Goal: Task Accomplishment & Management: Use online tool/utility

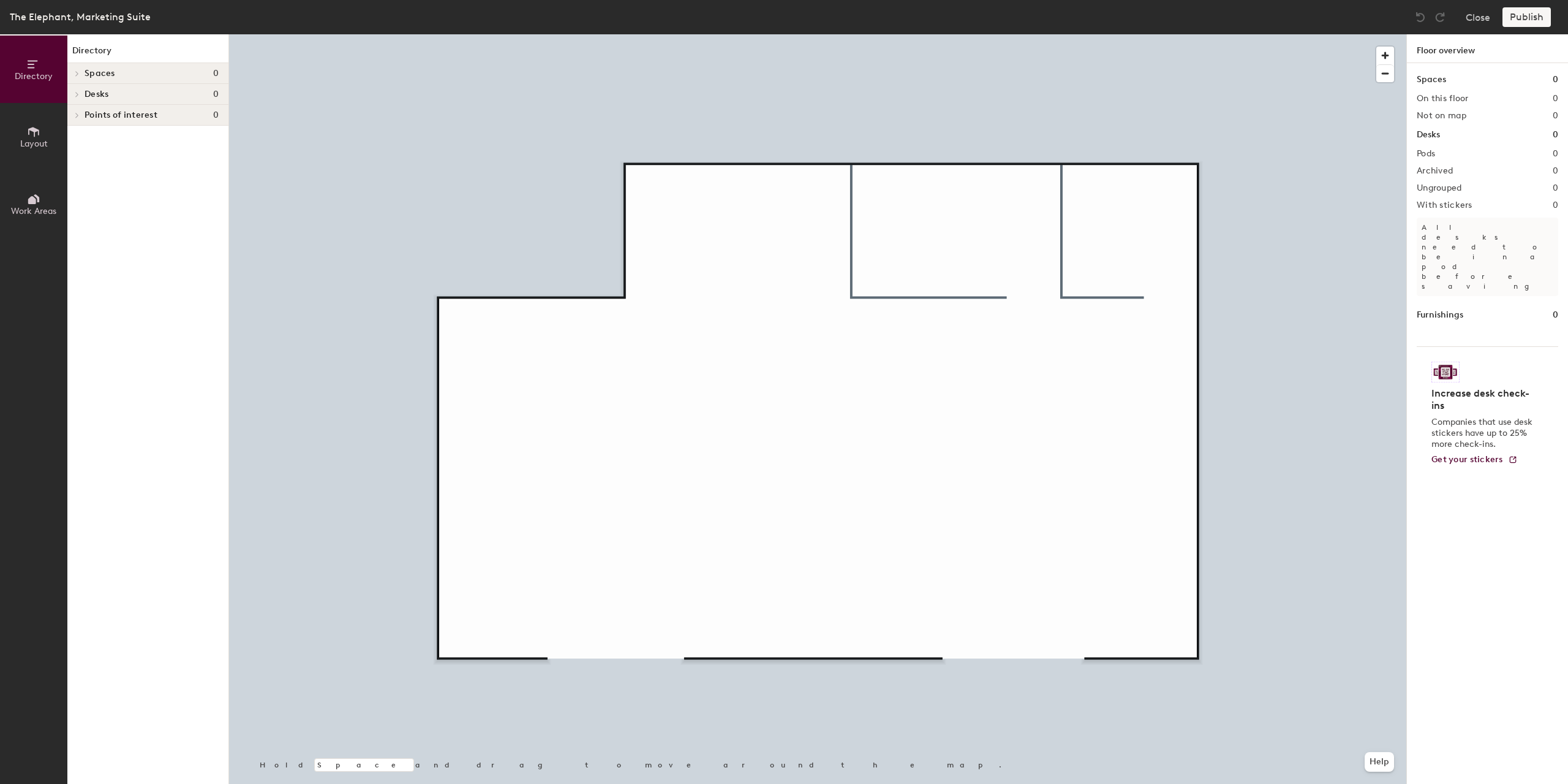
click at [74, 72] on span at bounding box center [76, 73] width 10 height 6
click at [76, 95] on icon at bounding box center [77, 94] width 5 height 6
click at [95, 97] on span "Desks" at bounding box center [96, 94] width 24 height 10
click at [104, 93] on span "Desks" at bounding box center [96, 94] width 24 height 10
click at [37, 134] on icon at bounding box center [34, 132] width 14 height 14
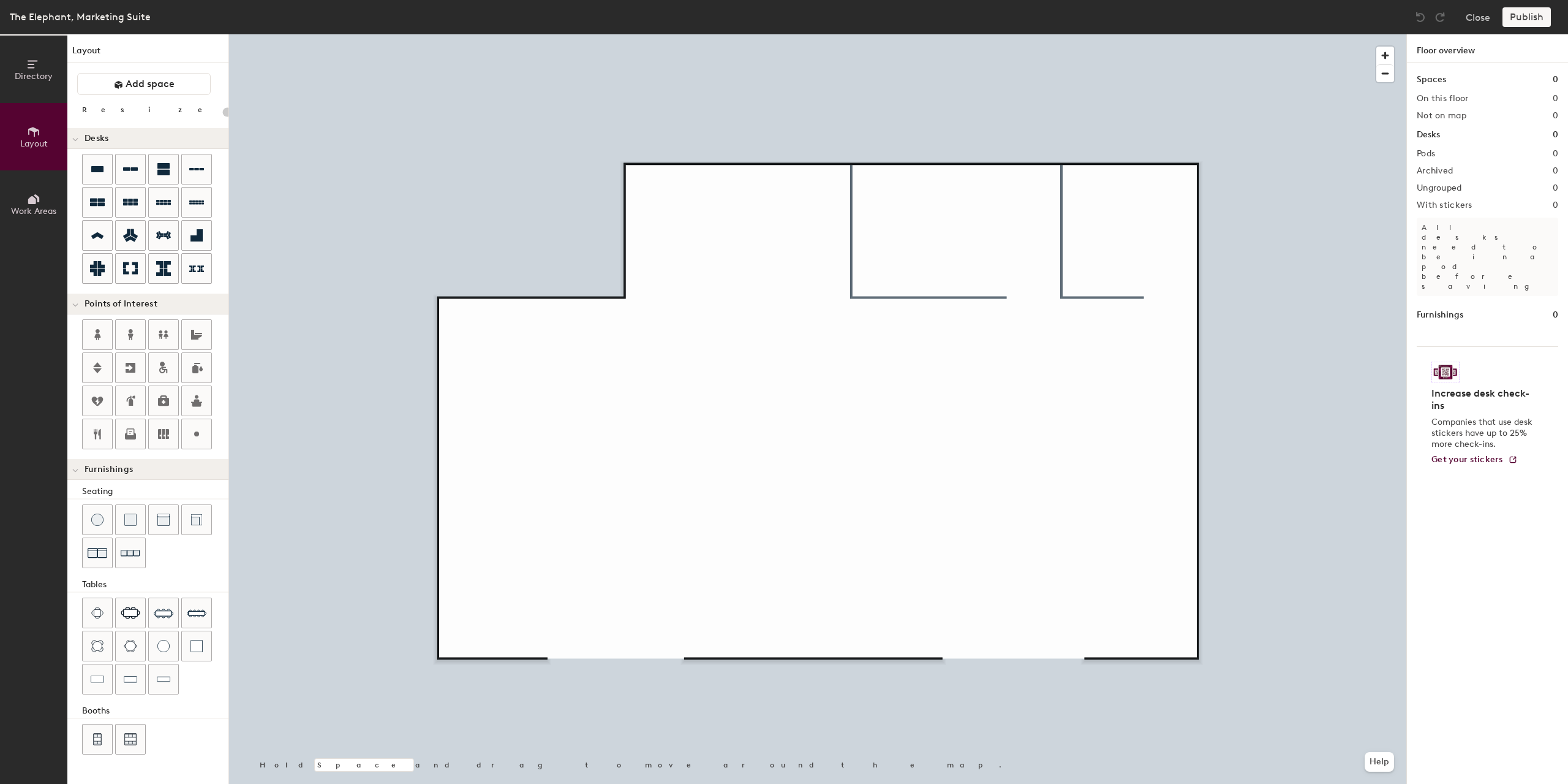
click at [1145, 625] on div "Directory Layout Work Areas Layout Add space Resize Desks Points of Interest Fu…" at bounding box center [784, 409] width 1568 height 749
click at [1102, 34] on div at bounding box center [817, 34] width 1177 height 0
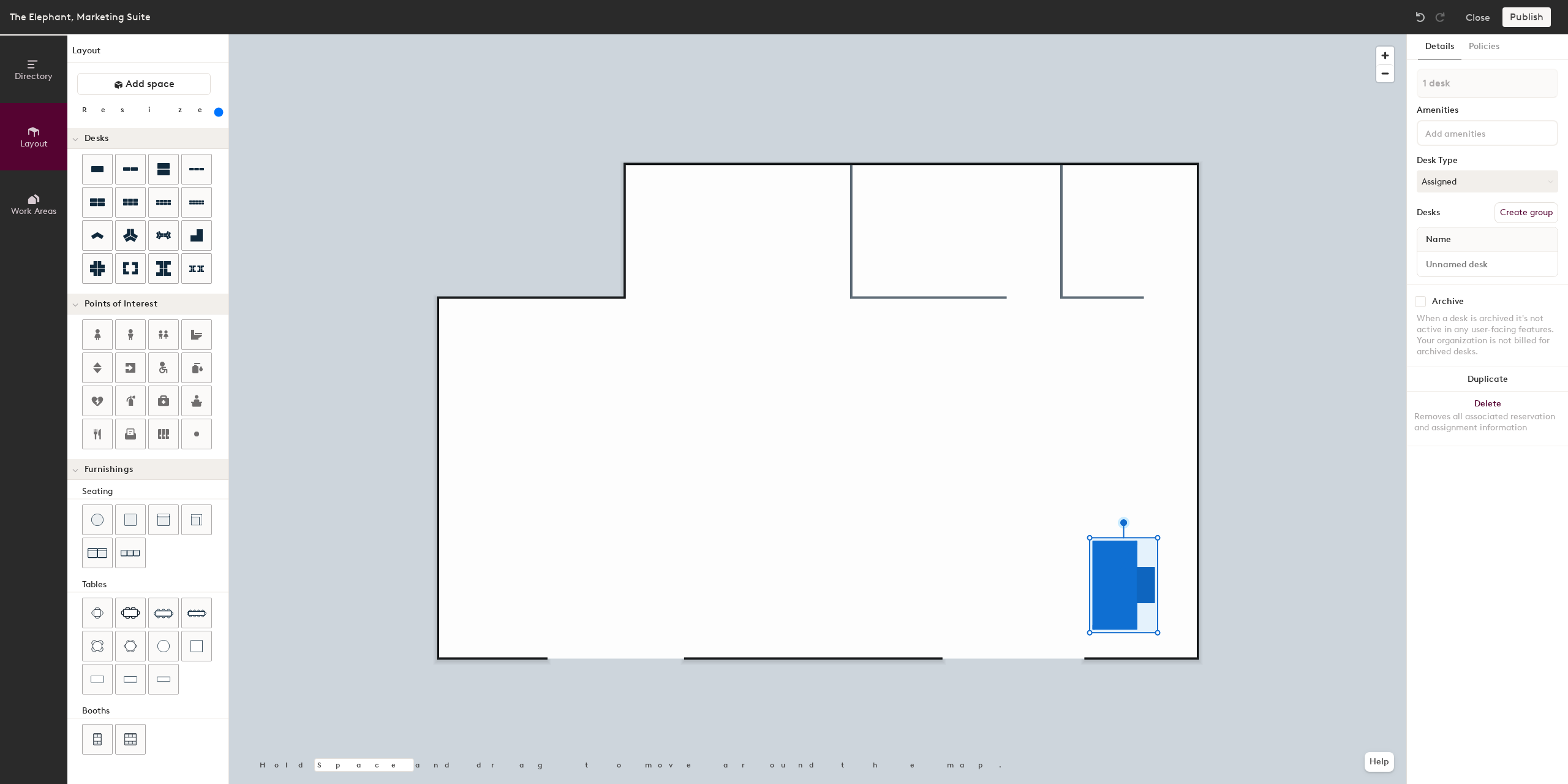
drag, startPoint x: 203, startPoint y: 110, endPoint x: 193, endPoint y: 112, distance: 10.2
click at [223, 112] on input "range" at bounding box center [223, 112] width 0 height 10
click at [223, 114] on input "range" at bounding box center [223, 112] width 0 height 10
click at [223, 108] on input "range" at bounding box center [223, 112] width 0 height 10
click at [223, 108] on input "range" at bounding box center [223, 112] width 0 height 10
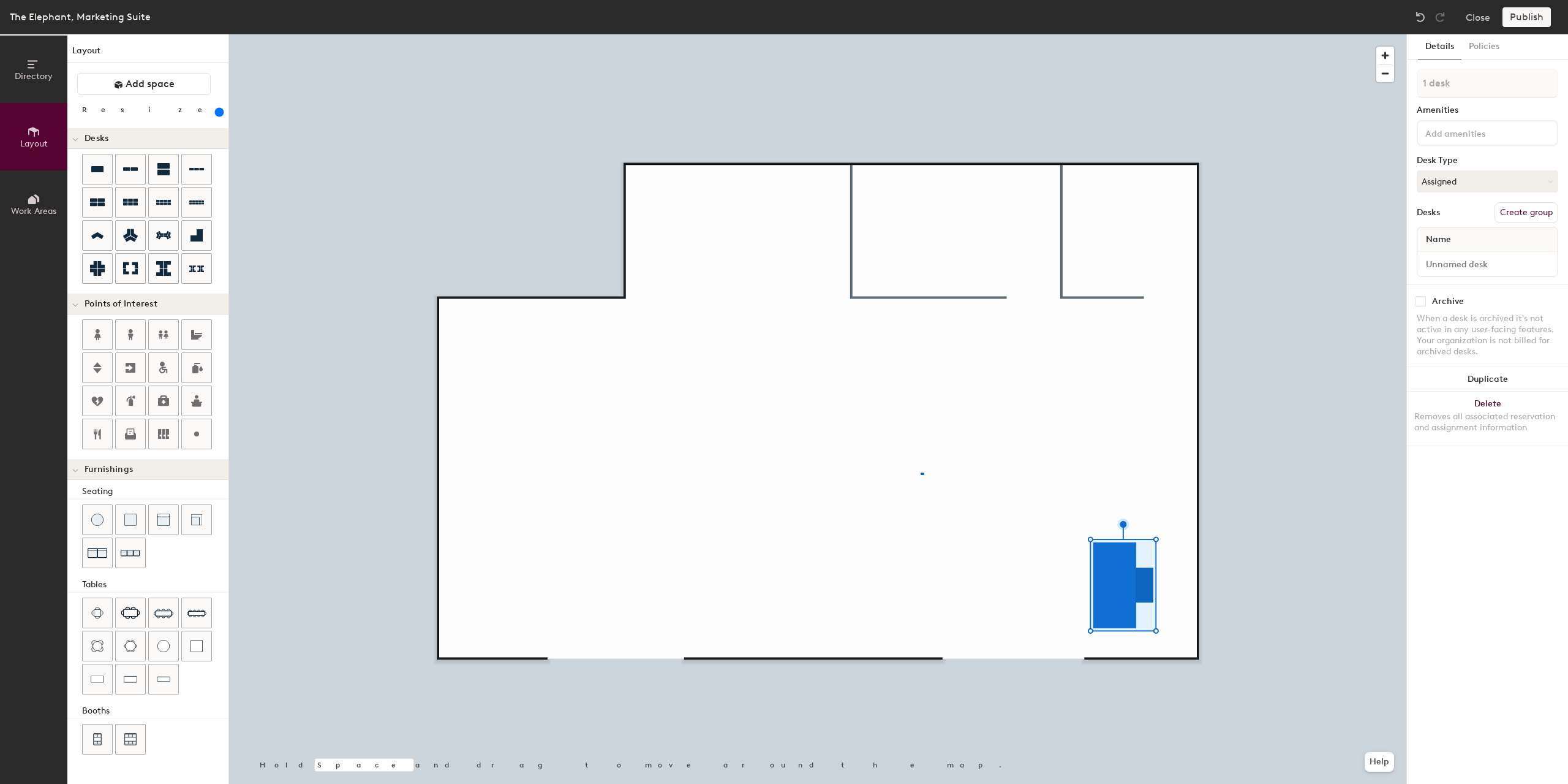
click at [920, 34] on div at bounding box center [817, 34] width 1177 height 0
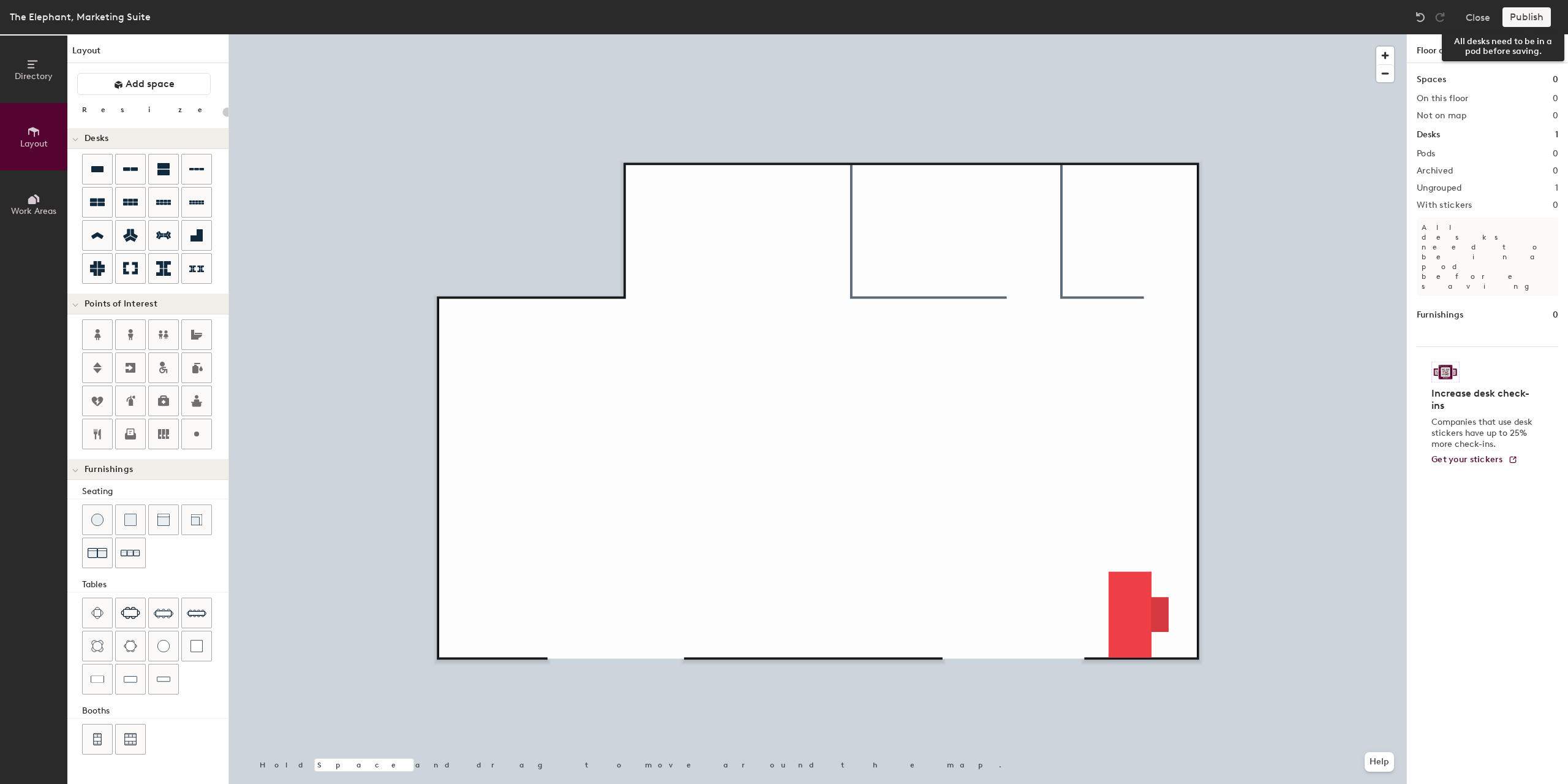
click at [1539, 18] on div "Publish" at bounding box center [1531, 17] width 56 height 20
click at [1519, 17] on div "Publish" at bounding box center [1531, 17] width 56 height 20
type input "20"
click at [1529, 10] on div "Publish" at bounding box center [1531, 17] width 56 height 20
click at [23, 204] on button "Work Areas" at bounding box center [33, 204] width 67 height 67
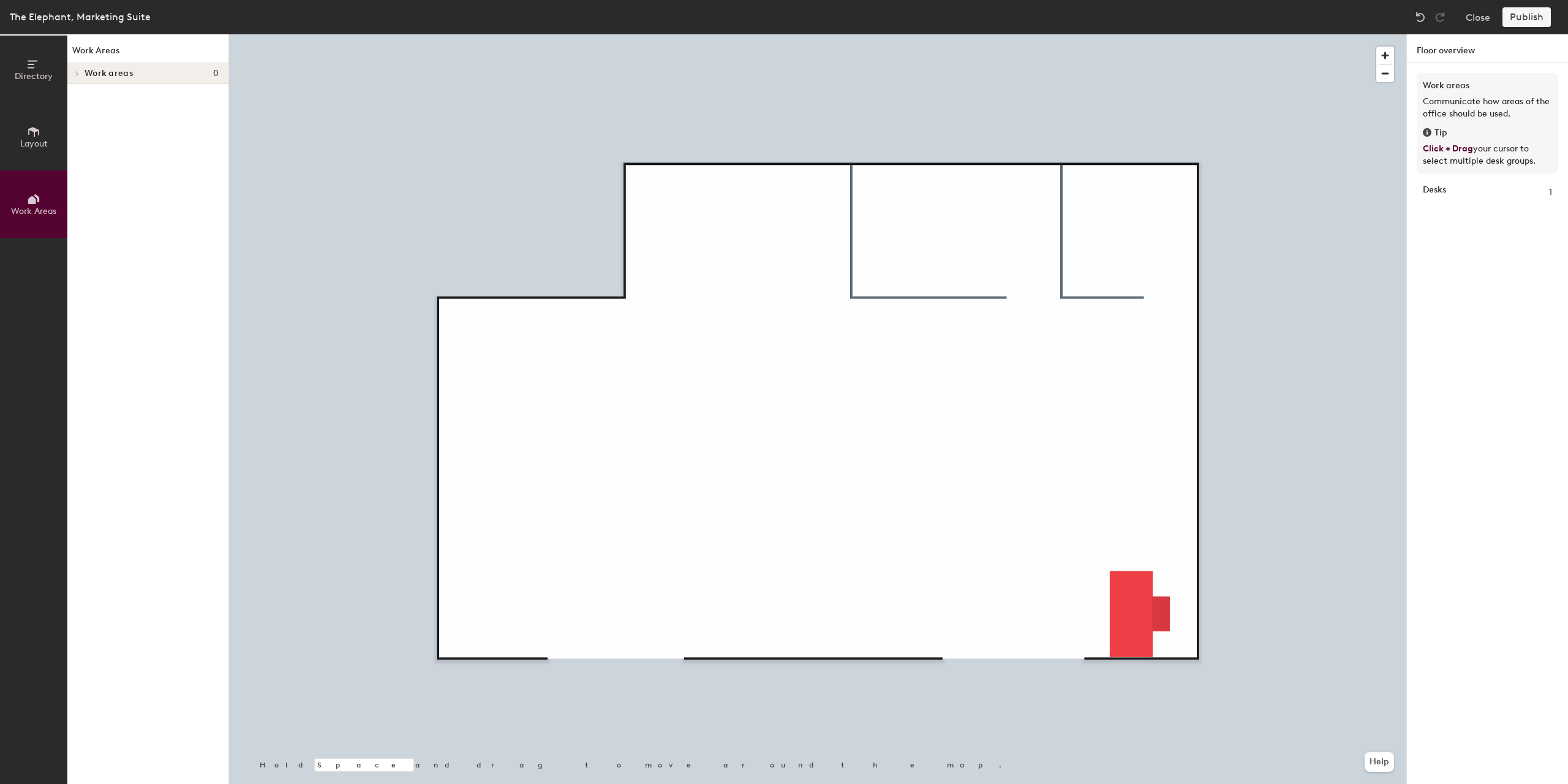
click at [137, 78] on div "Work areas 0" at bounding box center [148, 74] width 161 height 21
click at [23, 142] on span "Layout" at bounding box center [34, 143] width 27 height 10
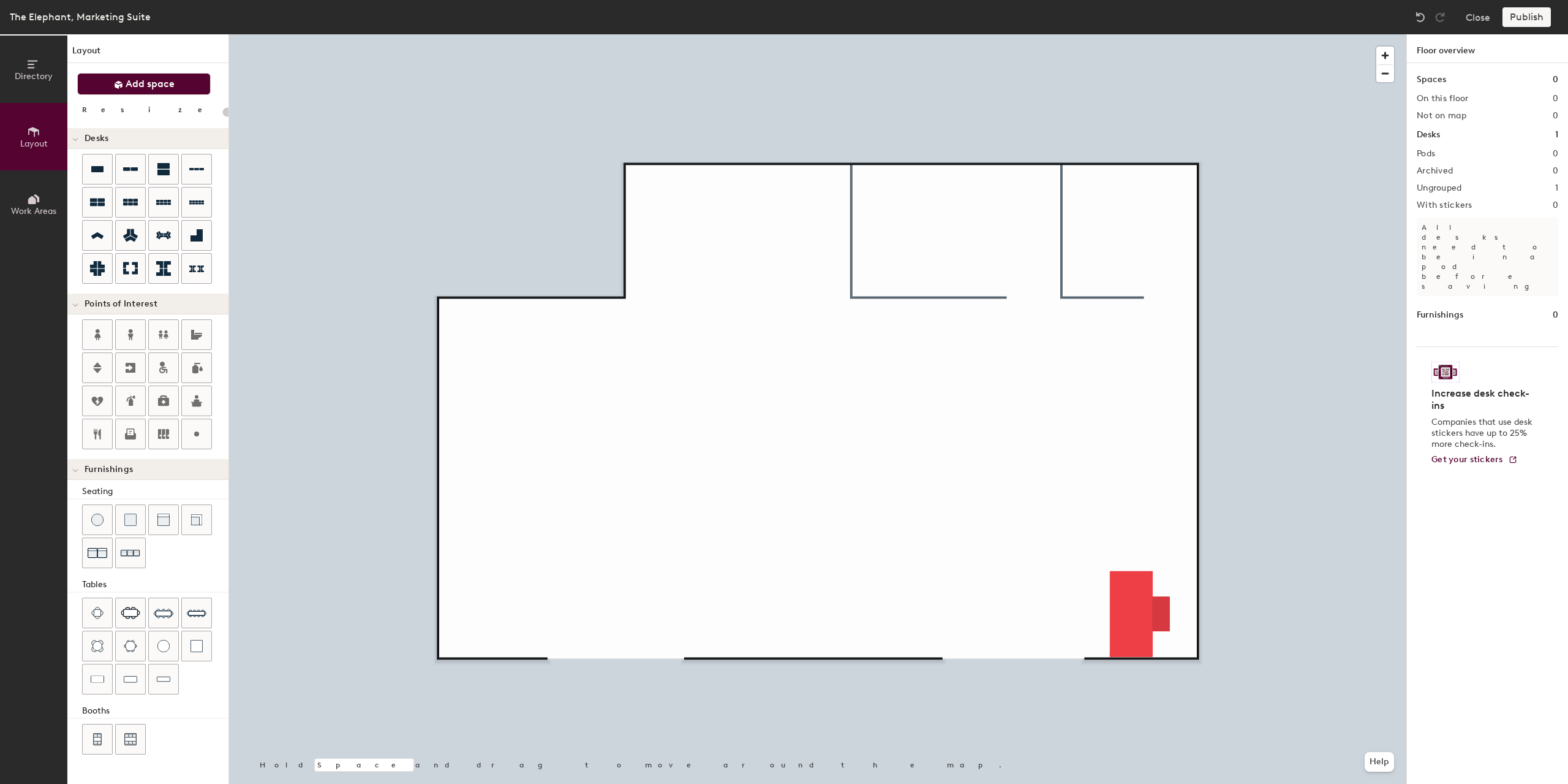
click at [170, 84] on span "Add space" at bounding box center [150, 84] width 49 height 12
click at [174, 78] on span "Add space" at bounding box center [150, 84] width 49 height 12
click at [386, 205] on div "Directory Layout Work Areas Layout Add space Resize Desks Points of Interest Fu…" at bounding box center [784, 409] width 1568 height 749
click at [174, 95] on button "Add space" at bounding box center [144, 84] width 133 height 22
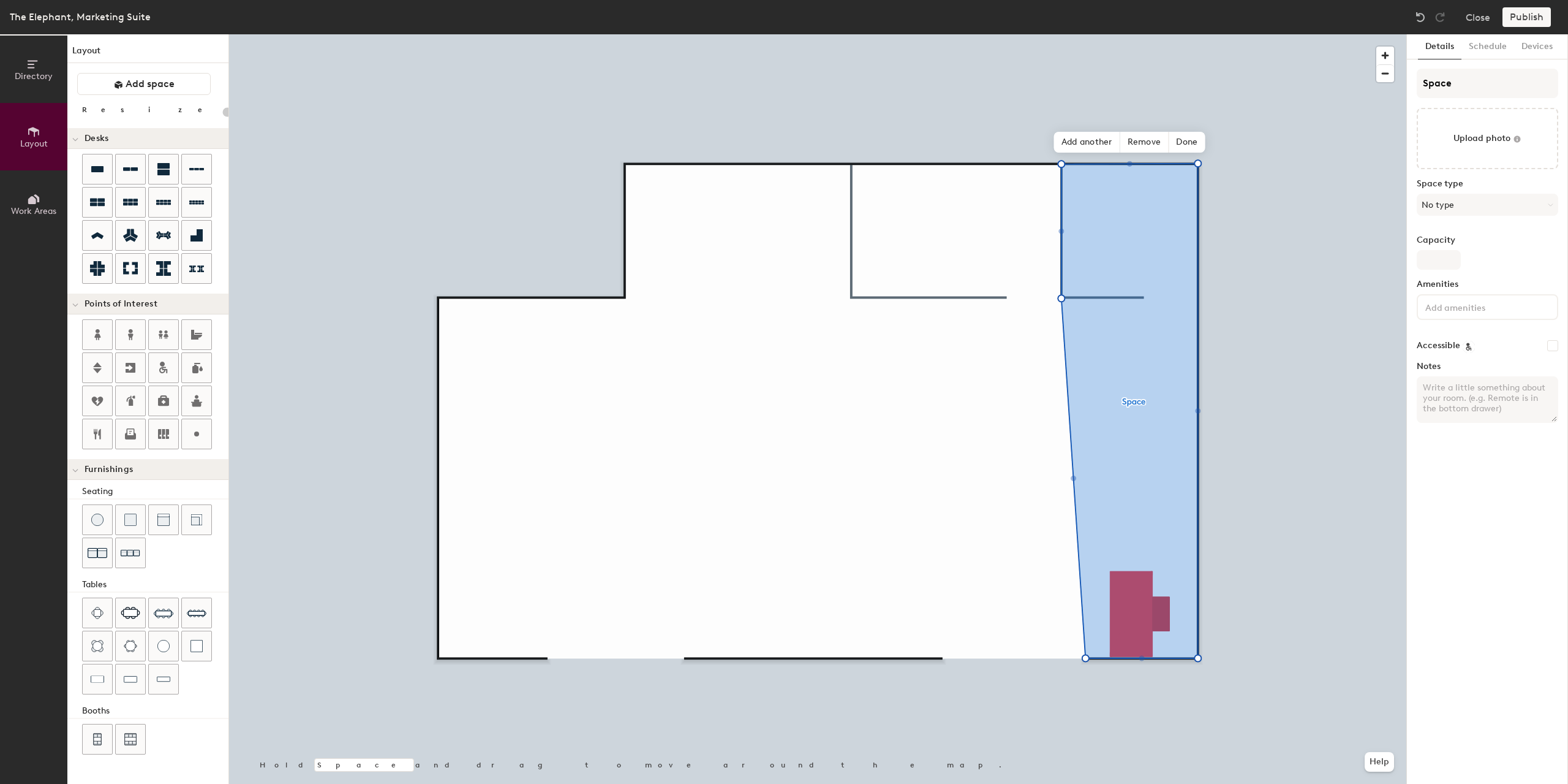
click at [1516, 15] on div "Publish" at bounding box center [1531, 17] width 56 height 20
click at [1194, 134] on span "Done" at bounding box center [1187, 142] width 36 height 21
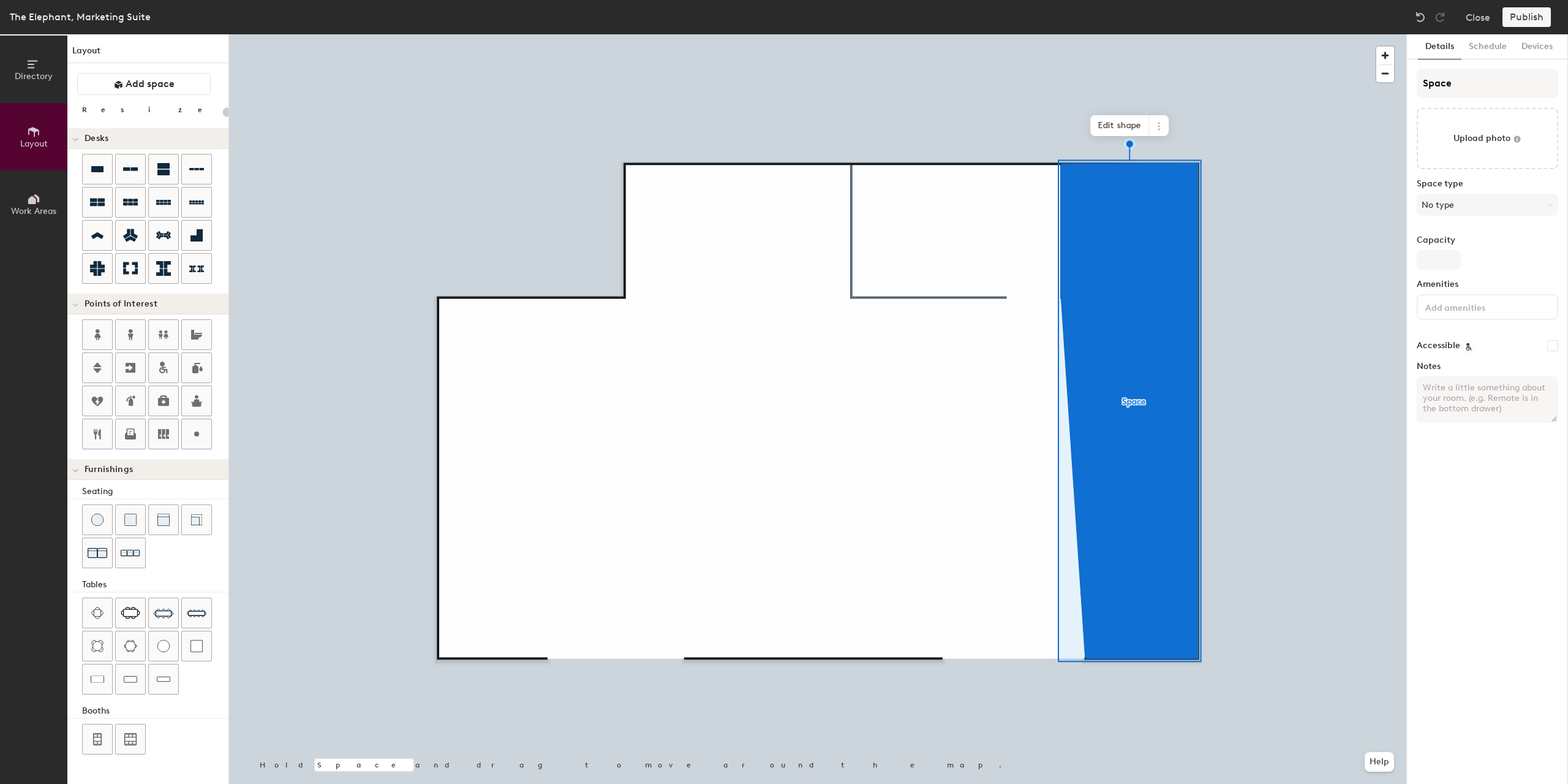
click at [1526, 21] on div "Publish" at bounding box center [1531, 17] width 56 height 20
click at [1230, 34] on div at bounding box center [817, 34] width 1177 height 0
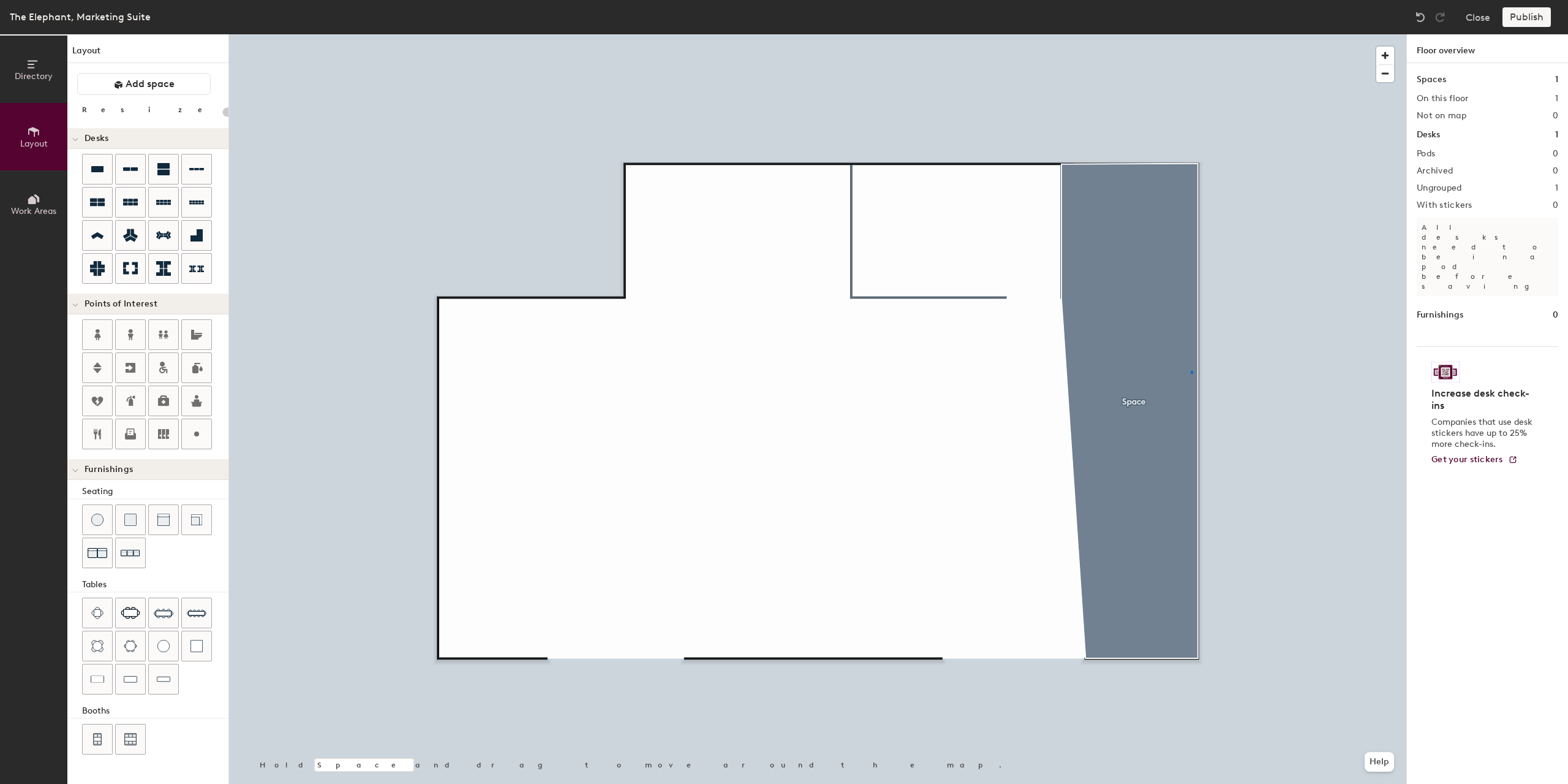
click at [1191, 34] on div at bounding box center [817, 34] width 1177 height 0
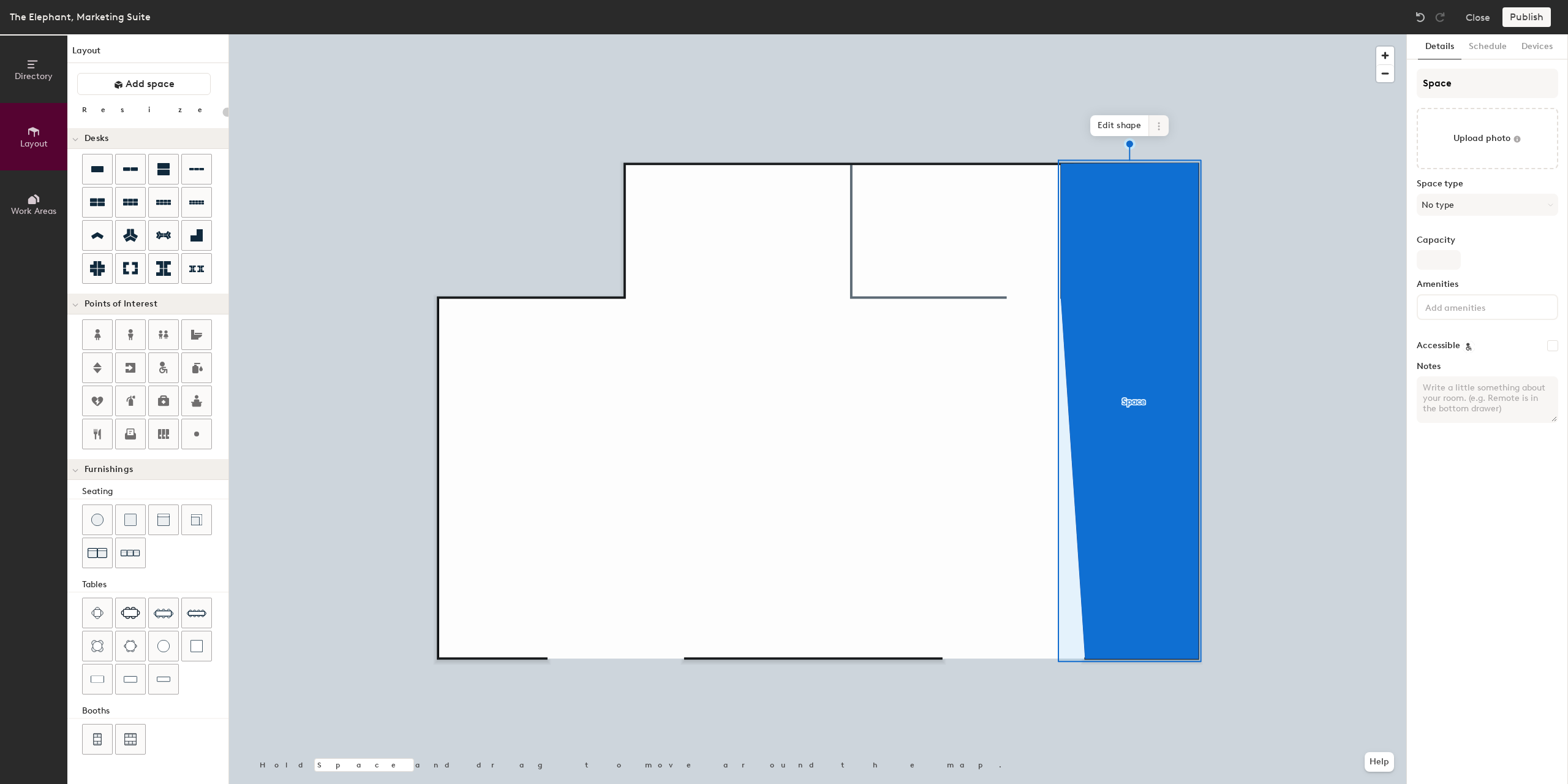
click at [1162, 125] on icon at bounding box center [1159, 126] width 10 height 10
click at [1183, 196] on span "Delete" at bounding box center [1203, 196] width 109 height 21
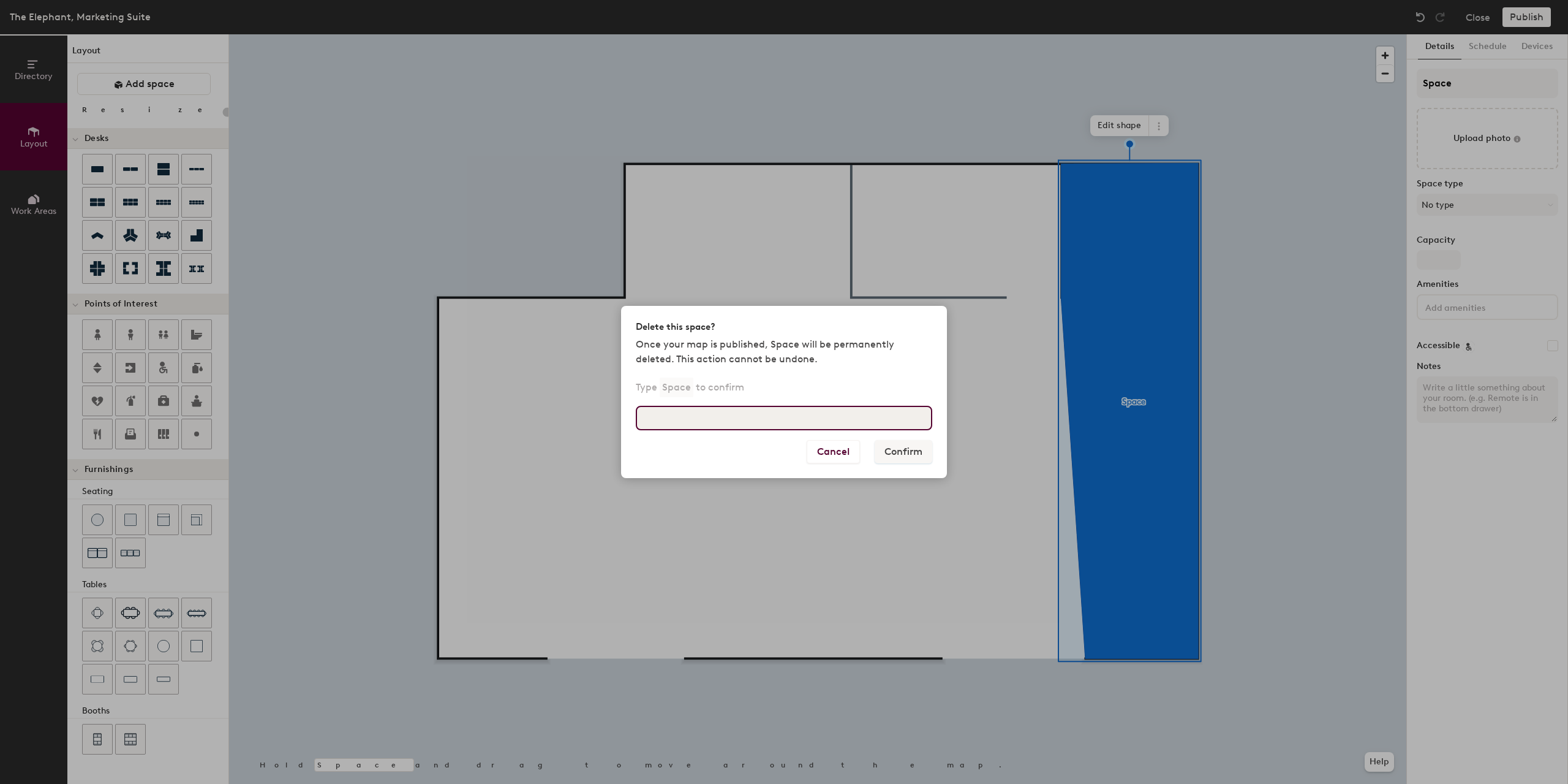
click at [763, 422] on input at bounding box center [784, 418] width 296 height 25
click at [821, 452] on button "Cancel" at bounding box center [833, 452] width 53 height 23
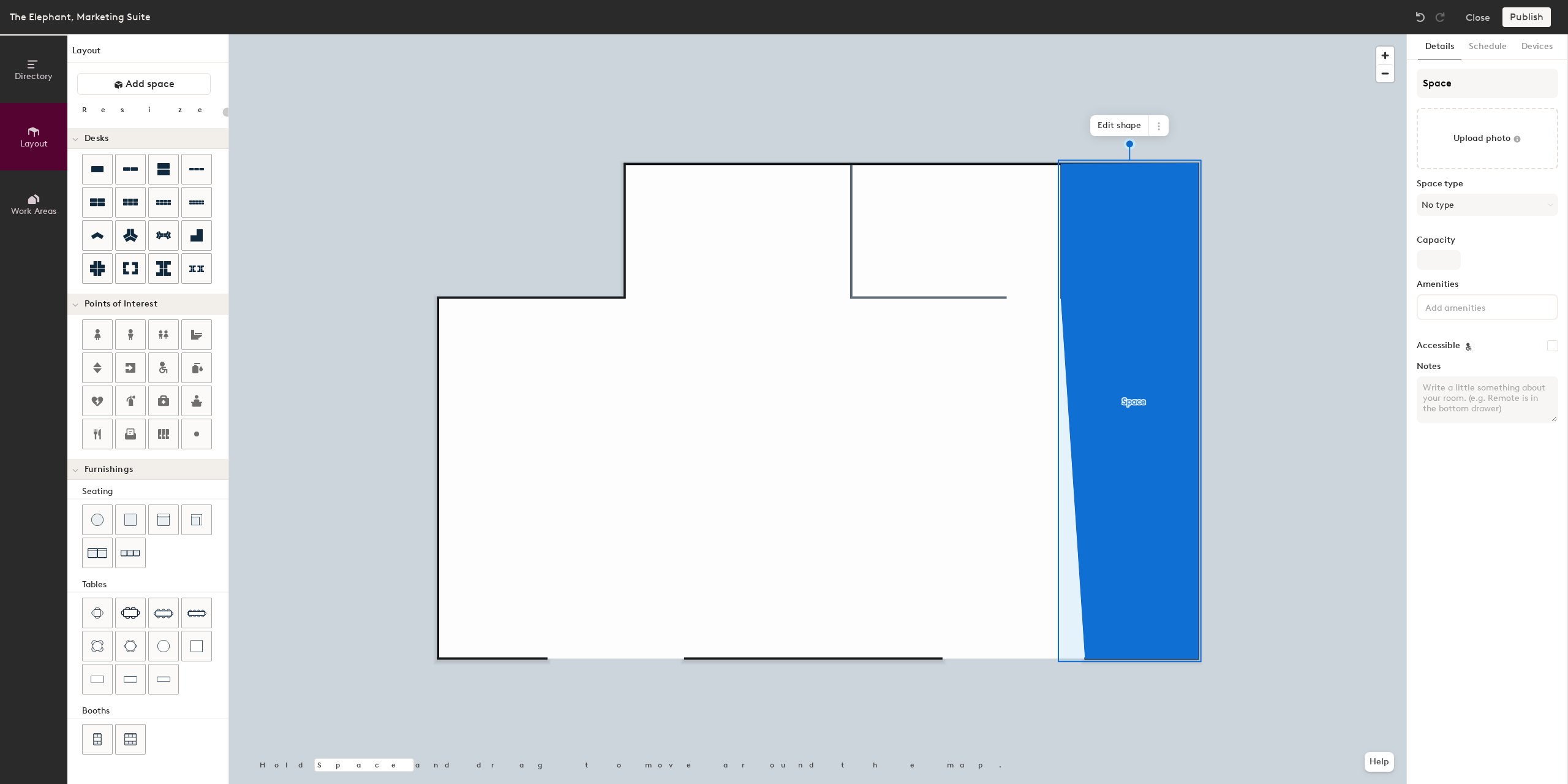
click at [1523, 12] on div "Publish" at bounding box center [1531, 17] width 56 height 20
click at [1490, 19] on button "Close" at bounding box center [1478, 17] width 25 height 20
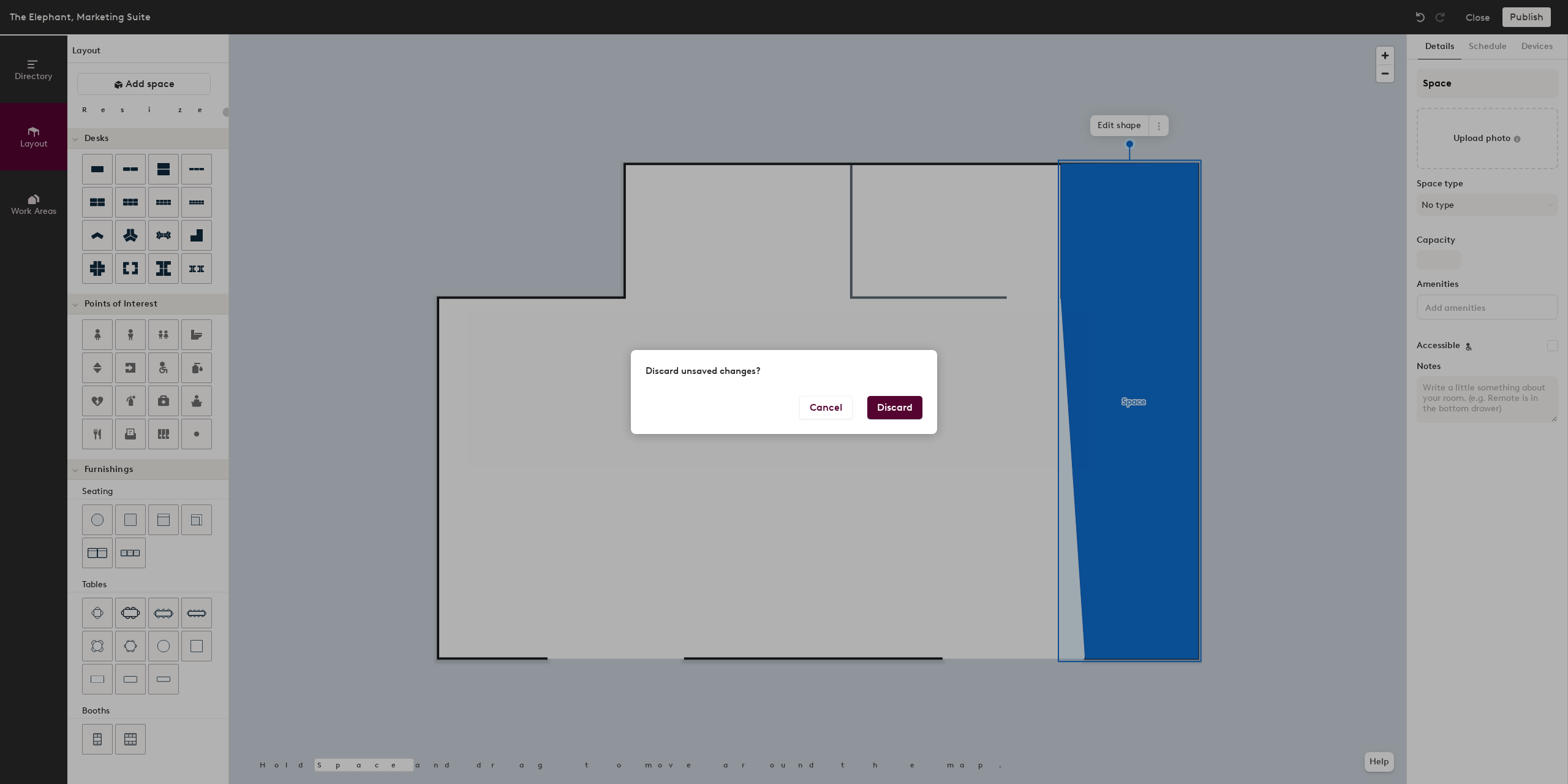
click at [893, 406] on button "Discard" at bounding box center [895, 407] width 55 height 23
type input "20"
